Goal: Navigation & Orientation: Find specific page/section

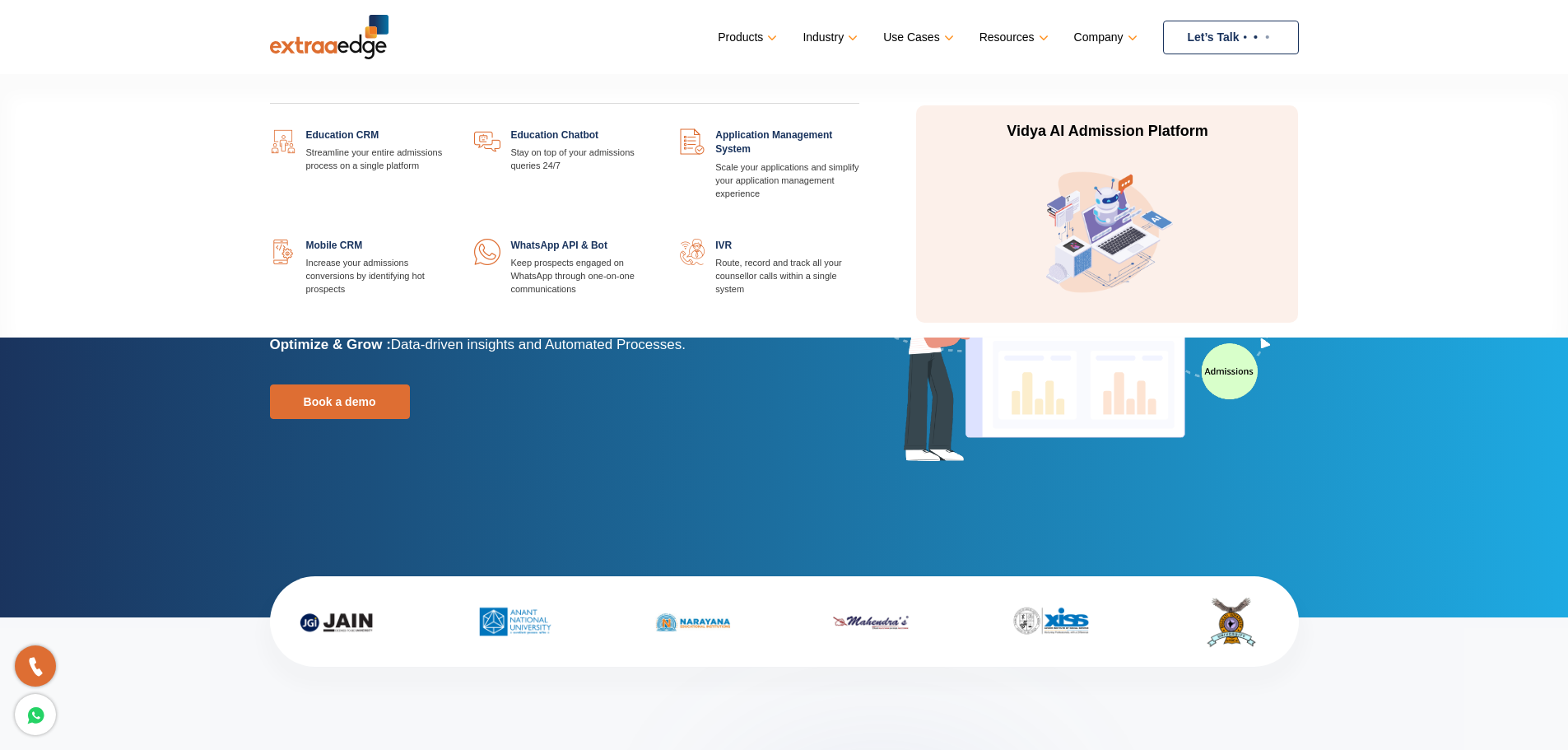
click at [449, 128] on link at bounding box center [449, 128] width 0 height 0
